Goal: Check status: Check status

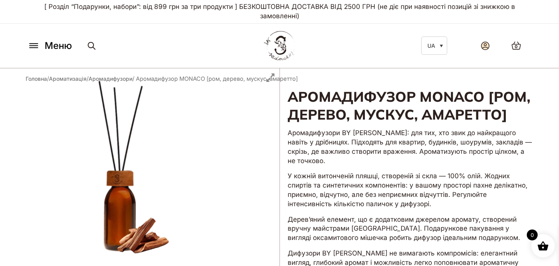
click at [486, 47] on icon at bounding box center [485, 45] width 6 height 5
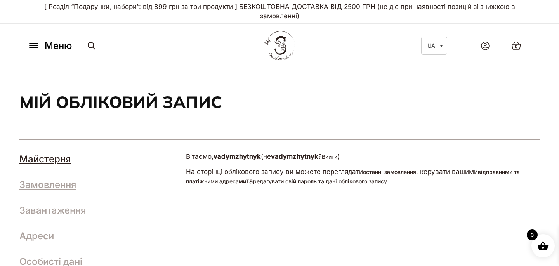
click at [48, 183] on link "Замовлення" at bounding box center [47, 184] width 57 height 11
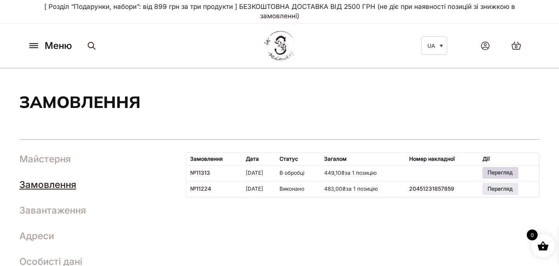
click at [493, 175] on link "Перегляд" at bounding box center [500, 173] width 36 height 12
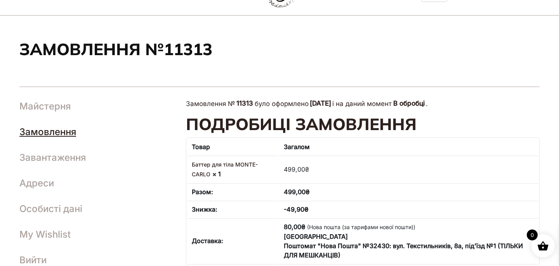
scroll to position [91, 0]
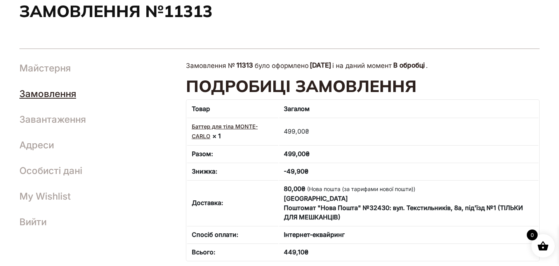
click at [242, 124] on link "Баттер для тіла MONTE-CARLO" at bounding box center [225, 131] width 66 height 16
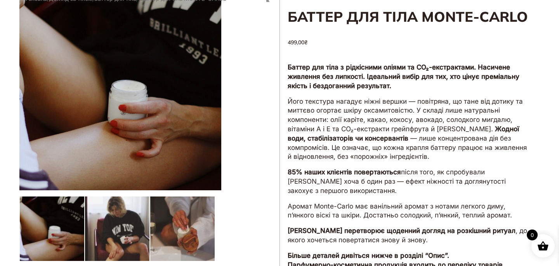
scroll to position [79, 0]
